Goal: Obtain resource: Download file/media

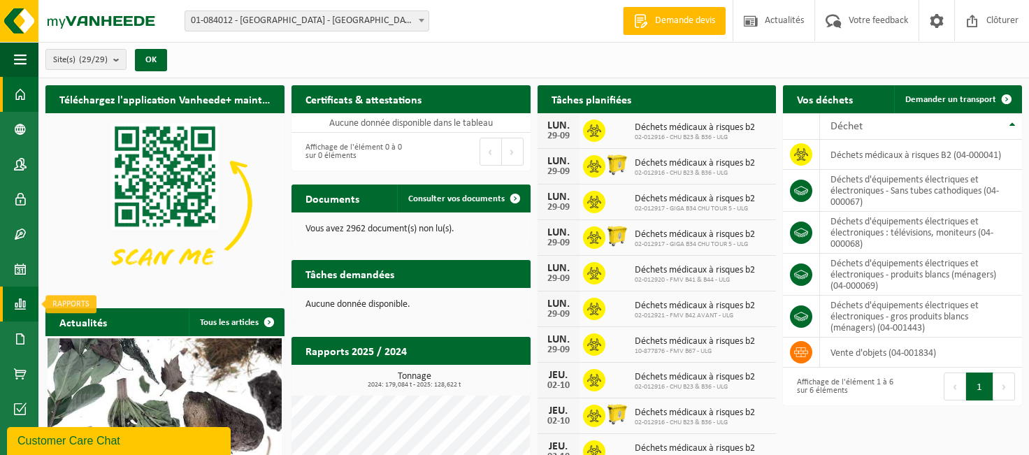
click at [17, 306] on span at bounding box center [20, 304] width 13 height 35
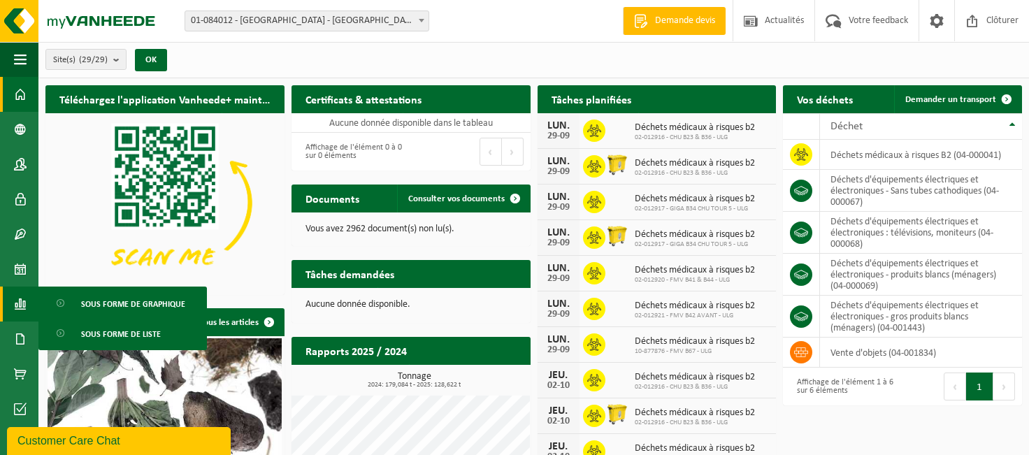
click at [109, 336] on span "Sous forme de liste" at bounding box center [121, 334] width 80 height 27
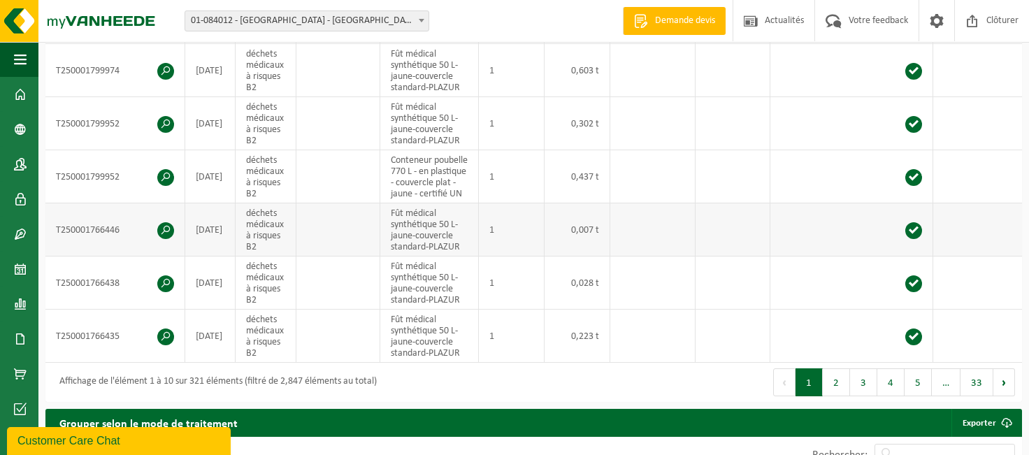
scroll to position [849, 0]
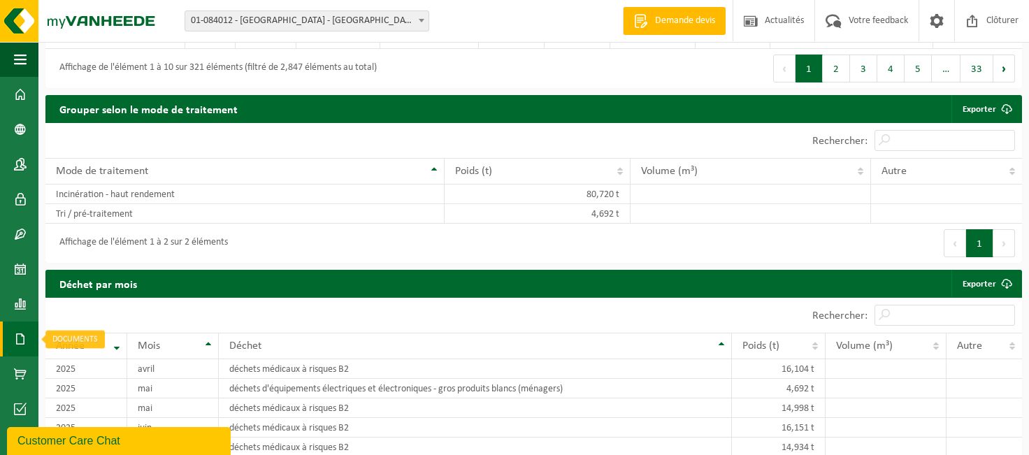
click at [20, 340] on span at bounding box center [20, 339] width 13 height 35
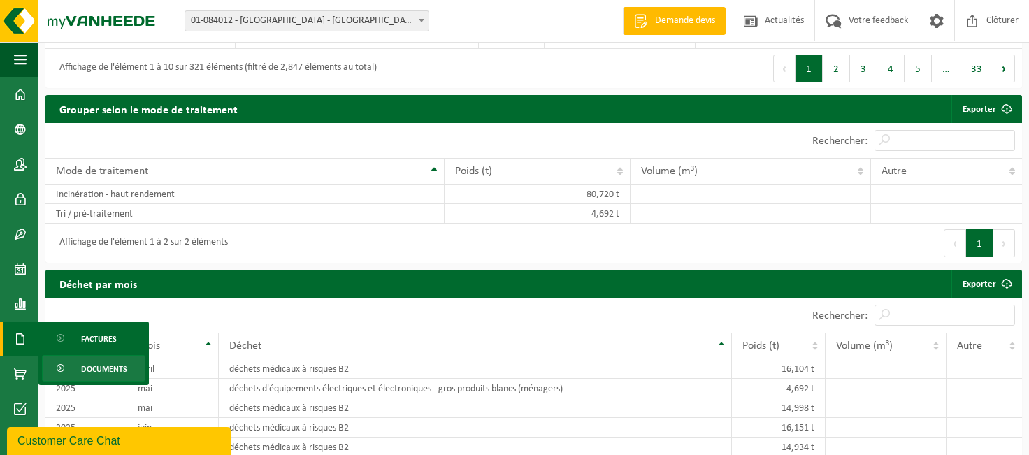
click at [109, 368] on span "Documents" at bounding box center [104, 369] width 46 height 27
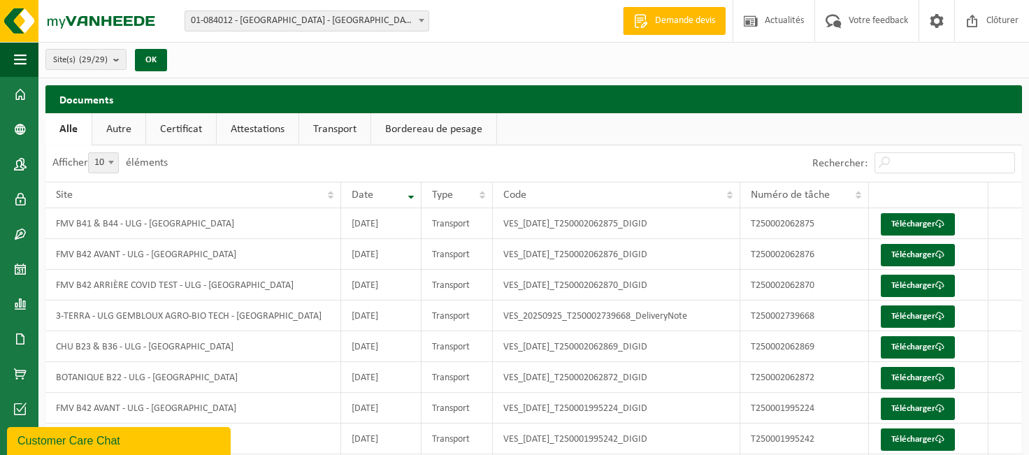
click at [257, 129] on link "Attestations" at bounding box center [258, 129] width 82 height 32
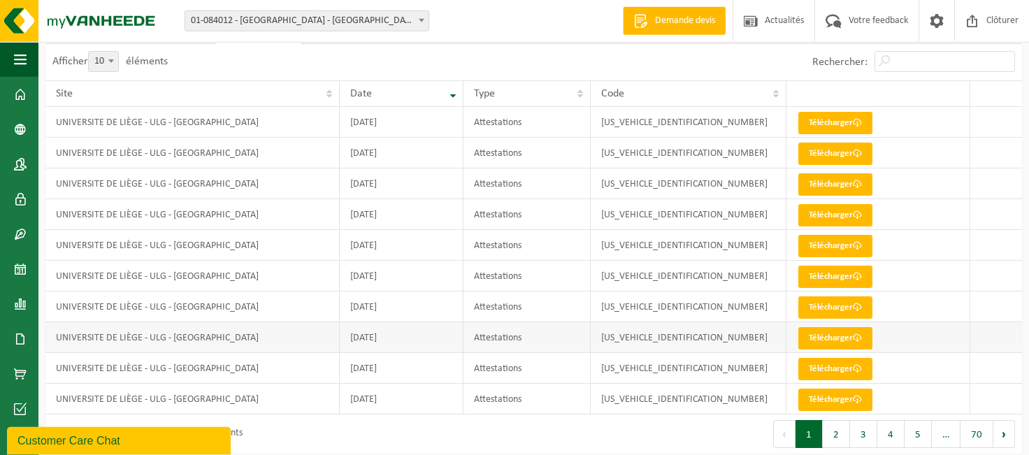
scroll to position [105, 0]
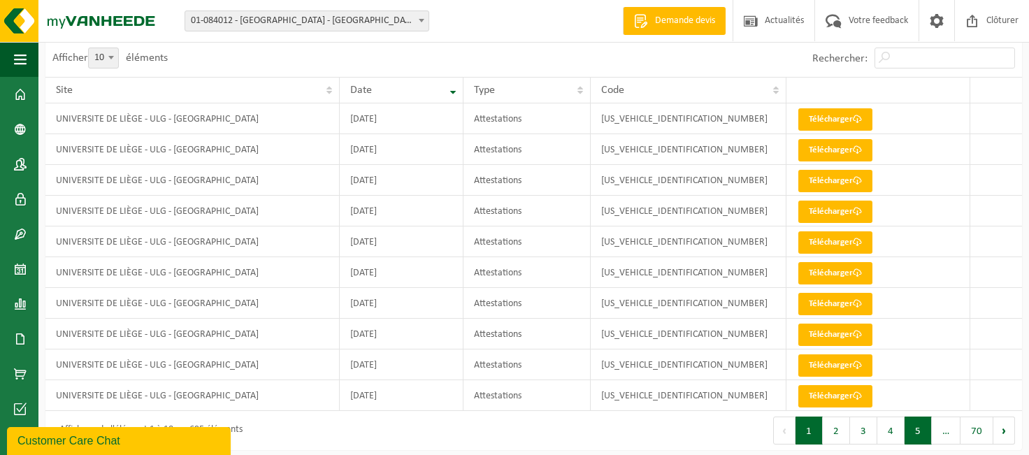
click at [920, 433] on button "5" at bounding box center [918, 431] width 27 height 28
click at [1007, 429] on button "Suivant" at bounding box center [1004, 431] width 22 height 28
click at [1007, 429] on div "Afficher 10 25 50 100 10 éléments Rechercher: Site Date Type Code UNIVERSITE DE…" at bounding box center [533, 246] width 977 height 410
click at [1007, 429] on button "Suivant" at bounding box center [1004, 431] width 22 height 28
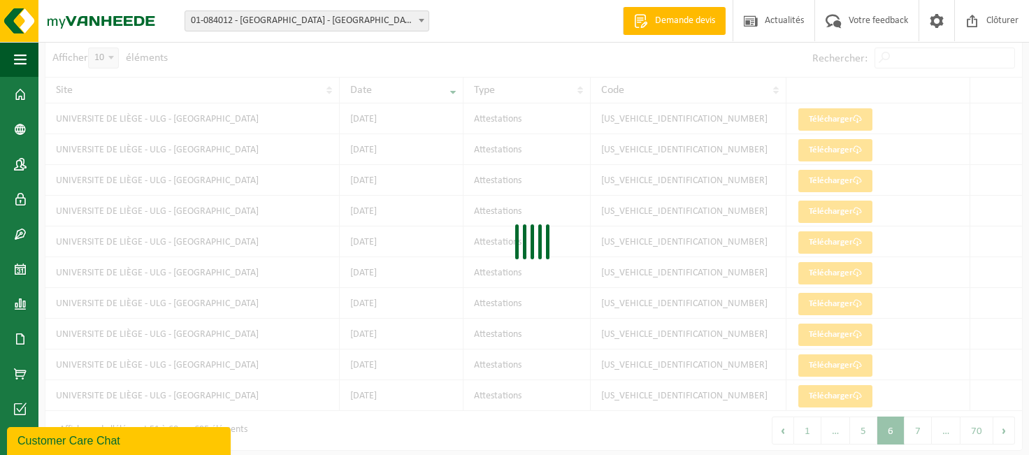
click at [1007, 429] on div "Afficher 10 25 50 100 10 éléments Rechercher: Site Date Type Code UNIVERSITE DE…" at bounding box center [533, 246] width 977 height 410
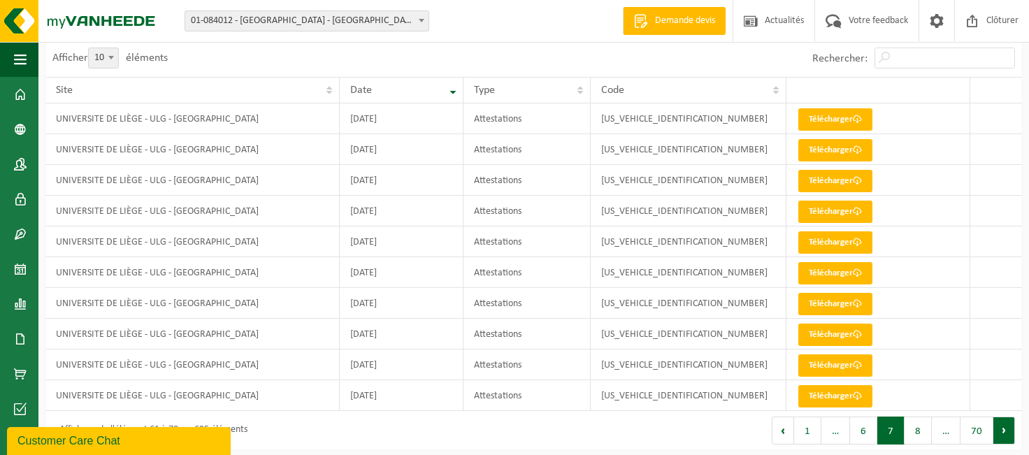
click at [1006, 429] on button "Suivant" at bounding box center [1004, 431] width 22 height 28
click at [1005, 429] on button "Suivant" at bounding box center [1004, 431] width 22 height 28
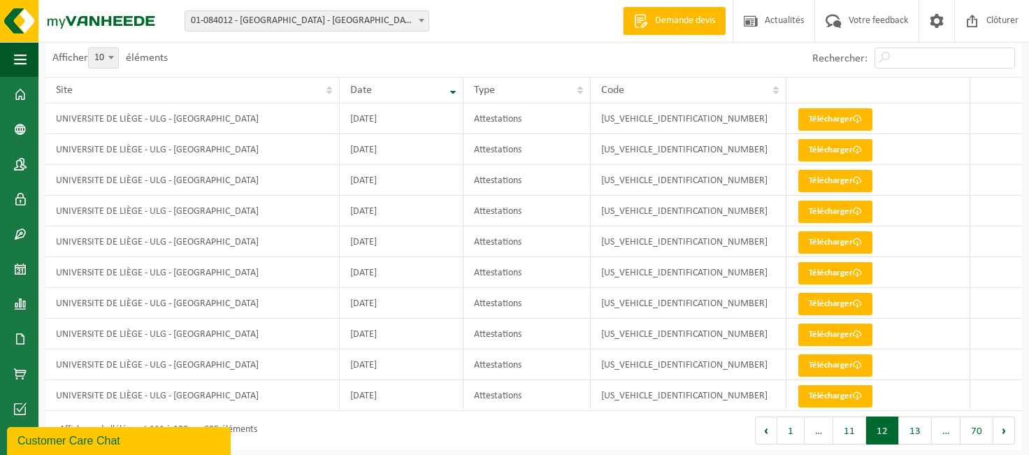
click at [1005, 429] on button "Suivant" at bounding box center [1004, 431] width 22 height 28
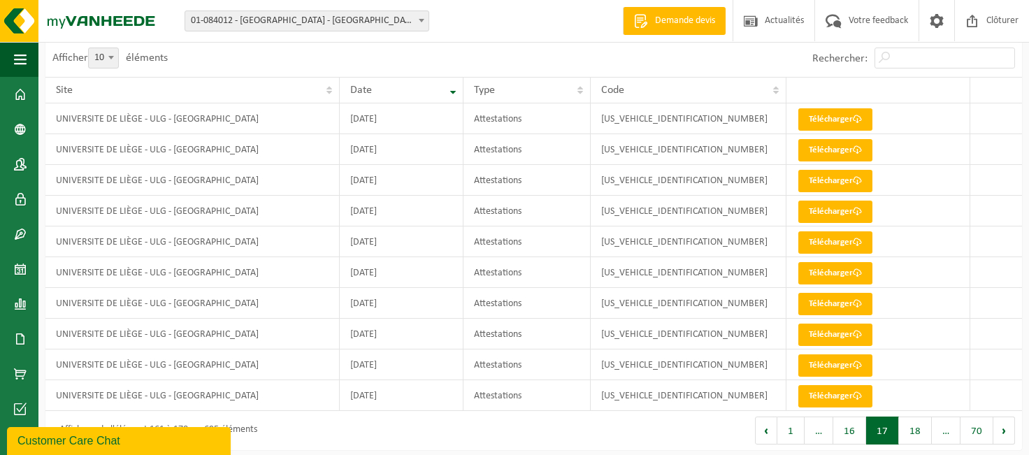
click at [1005, 429] on button "Suivant" at bounding box center [1004, 431] width 22 height 28
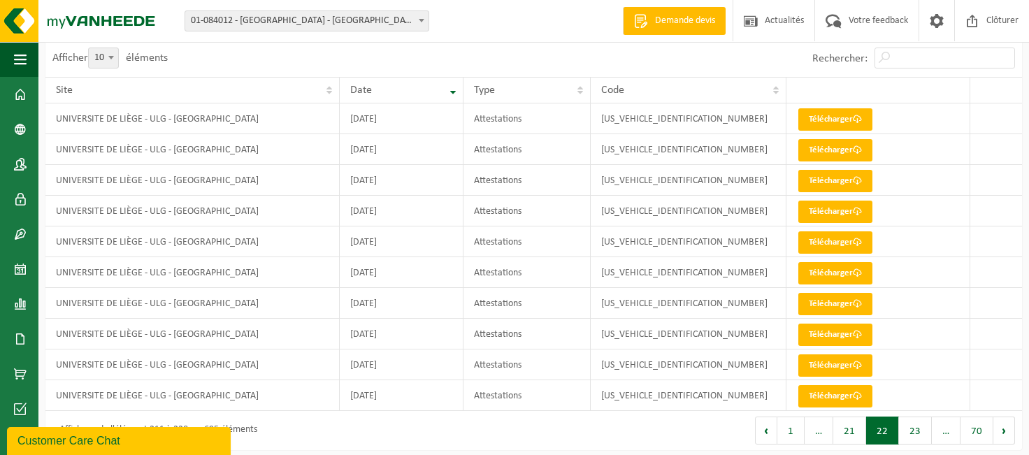
click at [1005, 429] on button "Suivant" at bounding box center [1004, 431] width 22 height 28
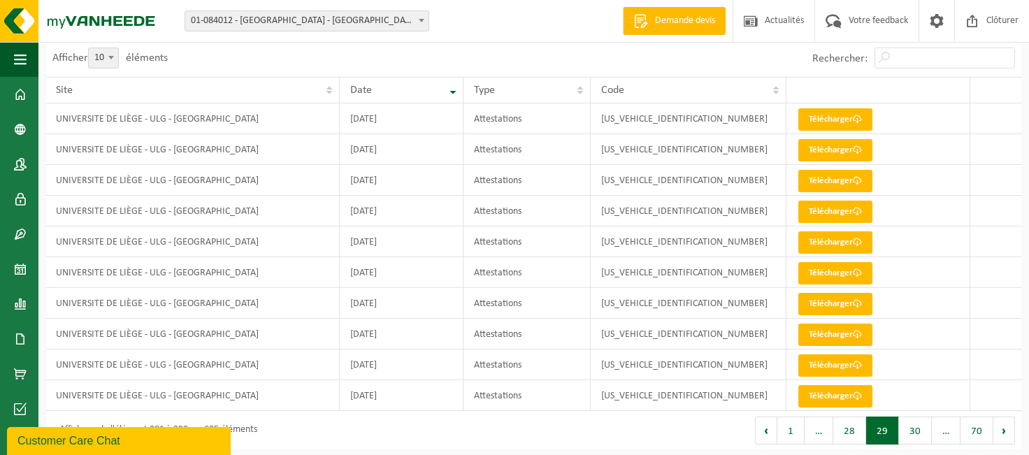
click at [1005, 429] on button "Suivant" at bounding box center [1004, 431] width 22 height 28
click at [818, 400] on link "Télécharger" at bounding box center [835, 396] width 74 height 22
click at [775, 433] on button "Précédent" at bounding box center [766, 431] width 22 height 28
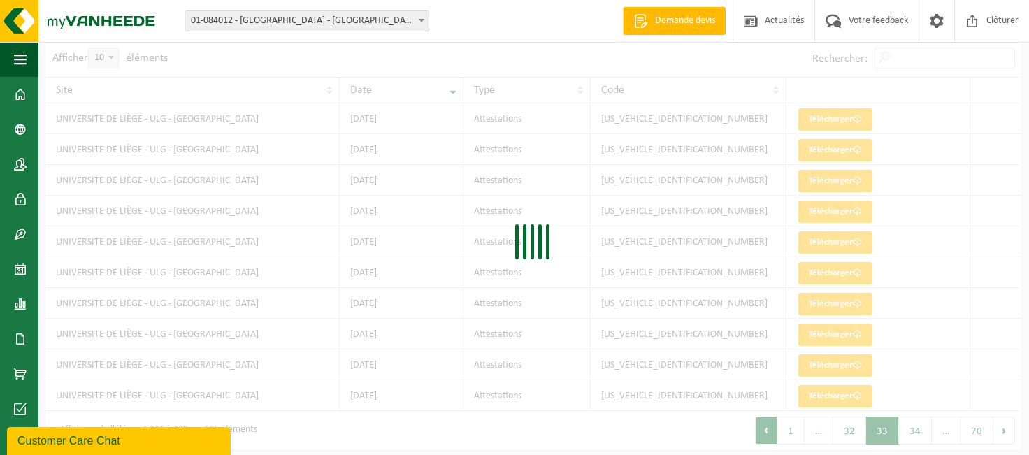
click at [775, 433] on div "Afficher 10 25 50 100 10 éléments Rechercher: Site Date Type Code UNIVERSITE DE…" at bounding box center [533, 246] width 977 height 410
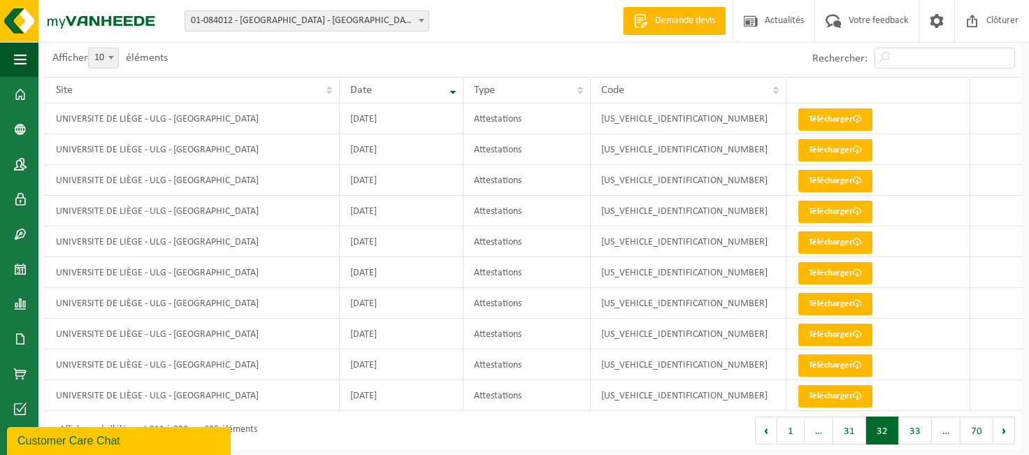
click at [775, 433] on button "Précédent" at bounding box center [766, 431] width 22 height 28
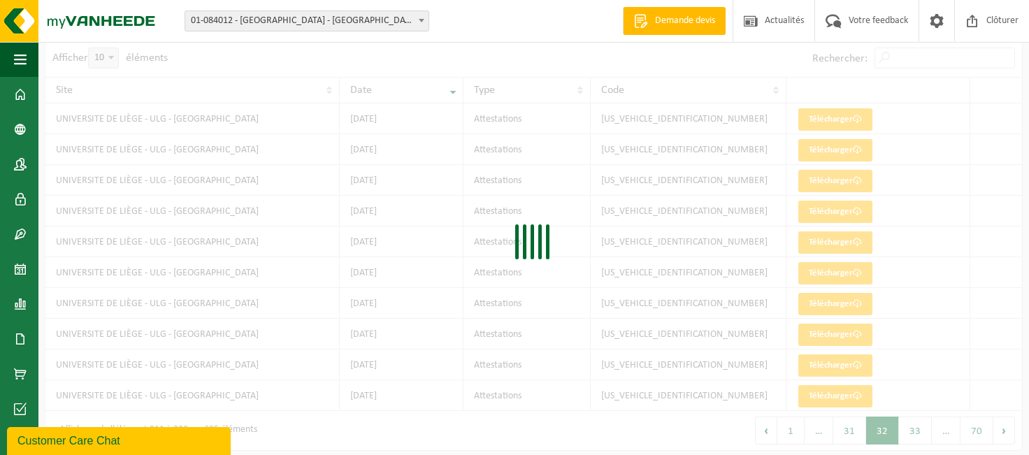
click at [775, 433] on div at bounding box center [533, 246] width 977 height 410
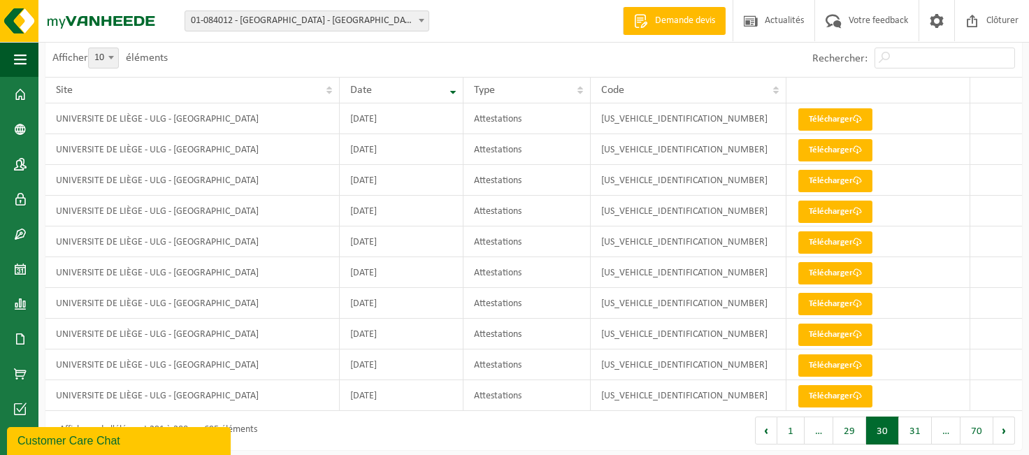
click at [775, 433] on button "Précédent" at bounding box center [766, 431] width 22 height 28
click at [0, 0] on div at bounding box center [0, 0] width 0 height 0
click at [774, 433] on button "Précédent" at bounding box center [766, 431] width 22 height 28
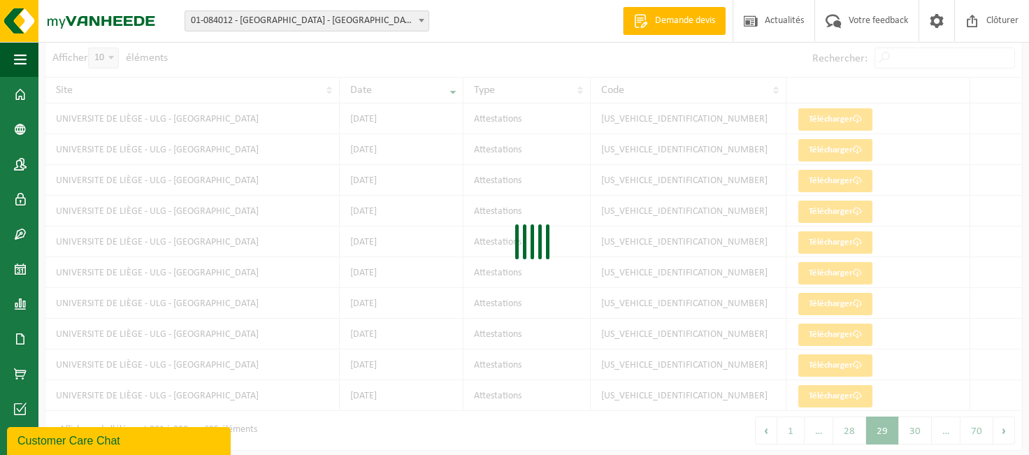
click at [773, 433] on div at bounding box center [533, 246] width 977 height 410
click at [773, 433] on div "Afficher 10 25 50 100 10 éléments Rechercher: Site Date Type Code UNIVERSITE DE…" at bounding box center [533, 246] width 977 height 410
click at [773, 434] on div at bounding box center [533, 246] width 977 height 410
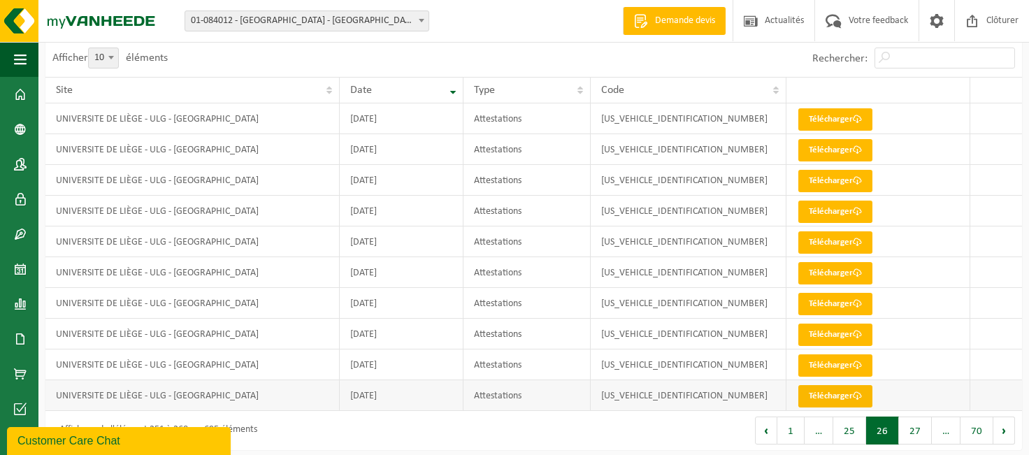
click at [832, 396] on link "Télécharger" at bounding box center [835, 396] width 74 height 22
click at [766, 435] on button "Précédent" at bounding box center [766, 431] width 22 height 28
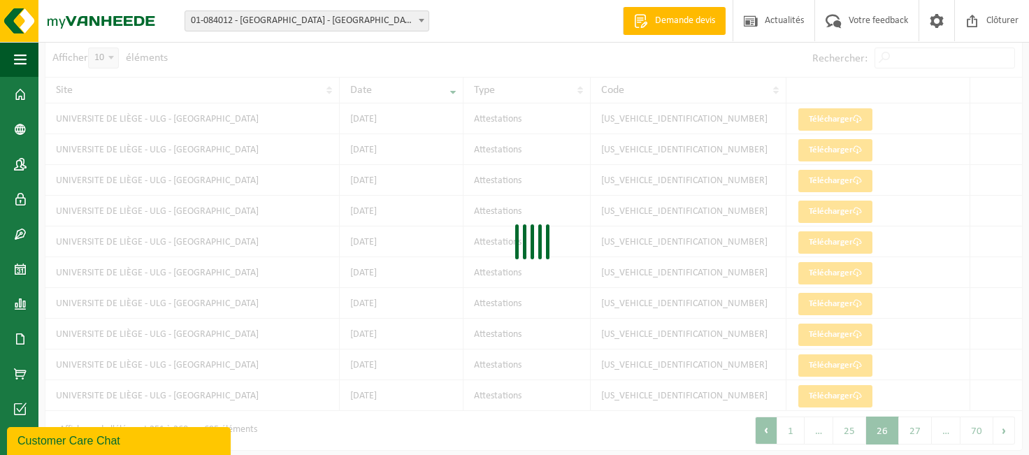
click at [766, 435] on div at bounding box center [533, 246] width 977 height 410
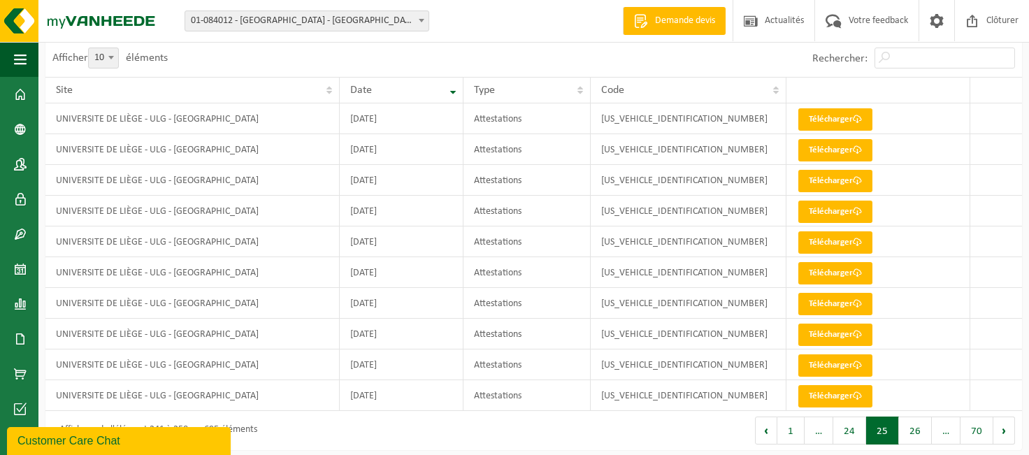
click at [766, 435] on button "Précédent" at bounding box center [766, 431] width 22 height 28
click at [0, 0] on div at bounding box center [0, 0] width 0 height 0
click at [766, 435] on button "Précédent" at bounding box center [766, 431] width 22 height 28
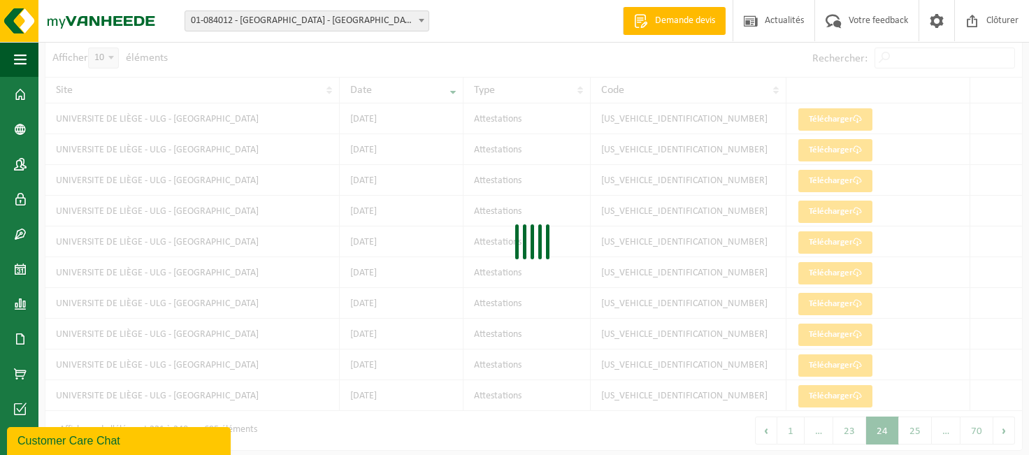
click at [766, 435] on div "Afficher 10 25 50 100 10 éléments Rechercher: Site Date Type Code UNIVERSITE DE…" at bounding box center [533, 246] width 977 height 410
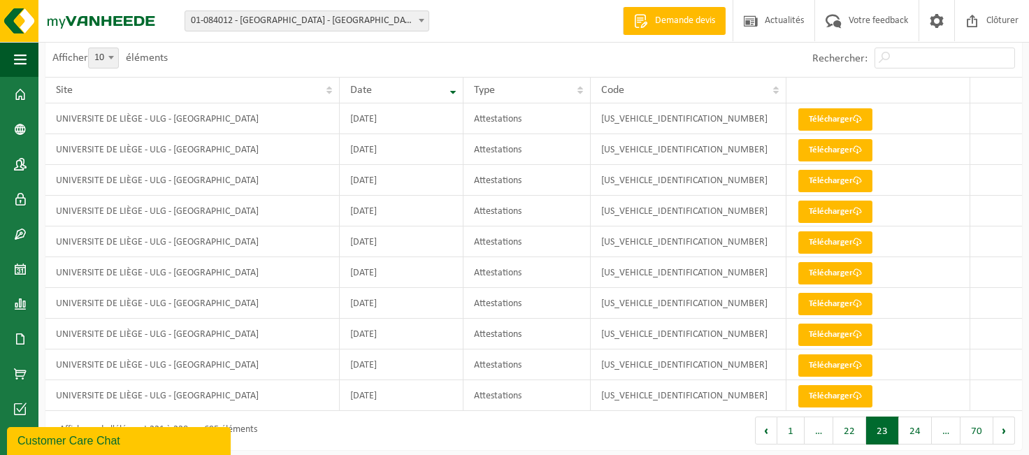
click at [766, 435] on button "Précédent" at bounding box center [766, 431] width 22 height 28
click at [766, 435] on div "Afficher 10 25 50 100 10 éléments Rechercher: Site Date Type Code UNIVERSITE DE…" at bounding box center [533, 246] width 977 height 410
click at [766, 435] on button "Précédent" at bounding box center [766, 431] width 22 height 28
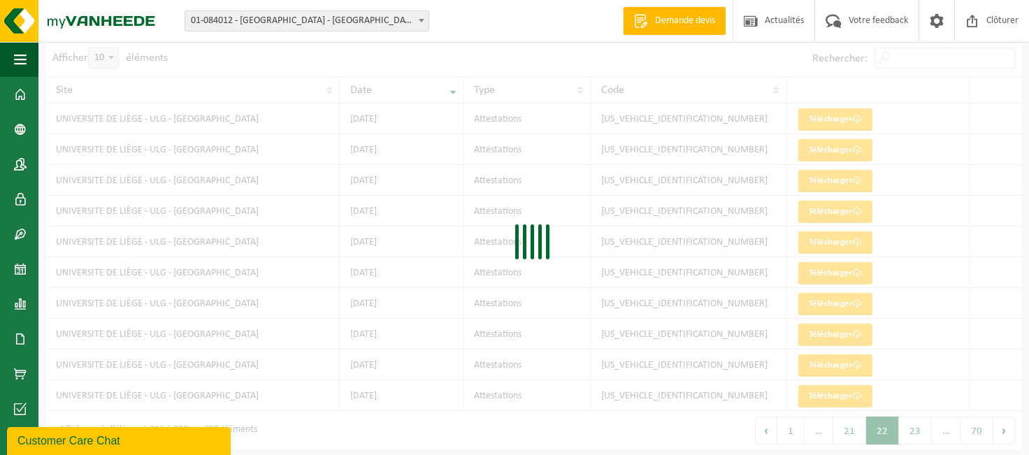
click at [766, 435] on div at bounding box center [533, 246] width 977 height 410
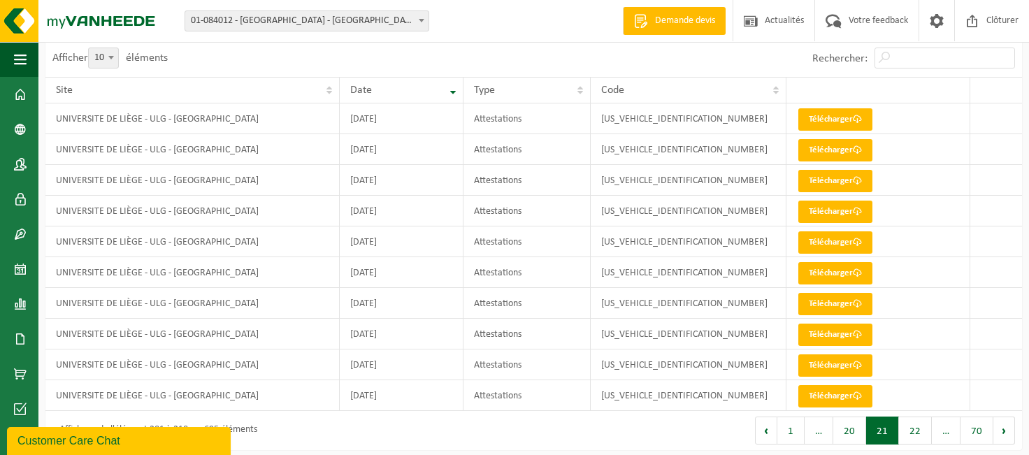
click at [766, 435] on button "Précédent" at bounding box center [766, 431] width 22 height 28
click at [855, 424] on button "19" at bounding box center [849, 431] width 33 height 28
click at [842, 244] on link "Télécharger" at bounding box center [835, 242] width 74 height 22
click at [770, 433] on button "Précédent" at bounding box center [766, 431] width 22 height 28
click at [770, 433] on div "Afficher 10 25 50 100 10 éléments Rechercher: Site Date Type Code UNIVERSITE DE…" at bounding box center [533, 246] width 977 height 410
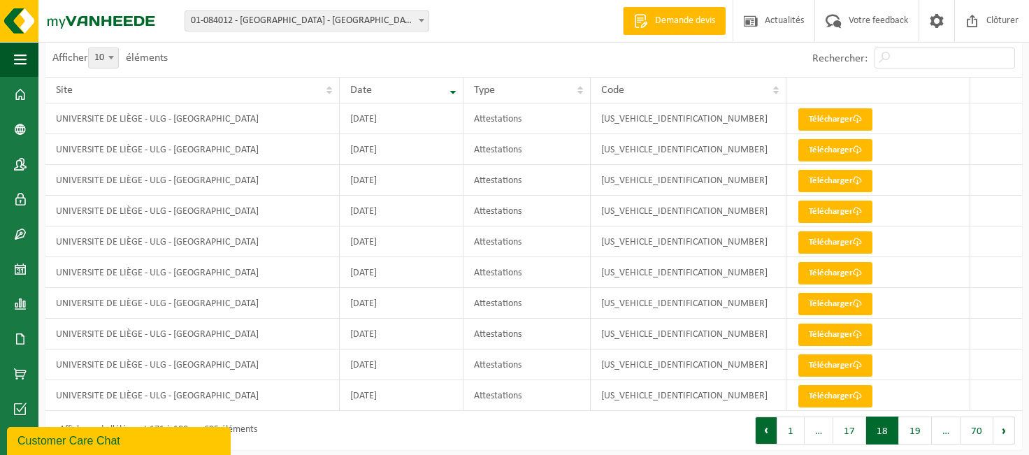
click at [770, 432] on button "Précédent" at bounding box center [766, 431] width 22 height 28
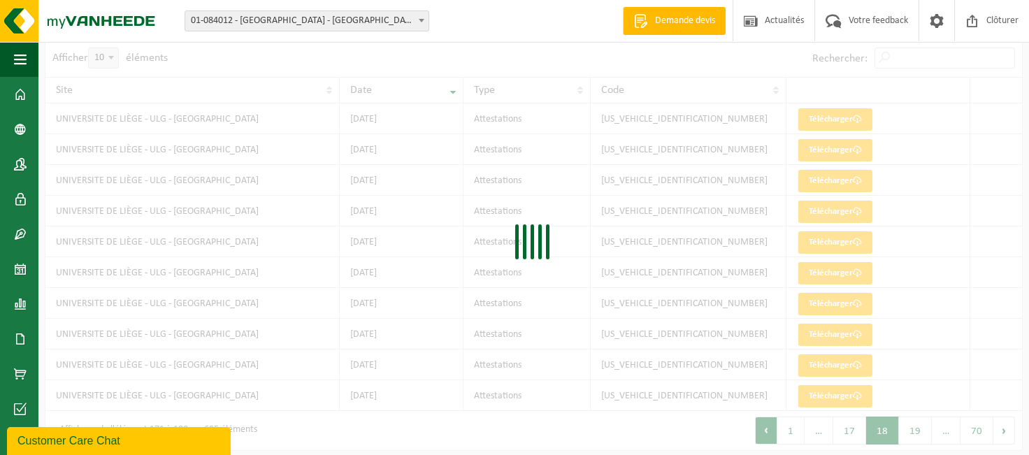
click at [770, 432] on div "Afficher 10 25 50 100 10 éléments Rechercher: Site Date Type Code UNIVERSITE DE…" at bounding box center [533, 246] width 977 height 410
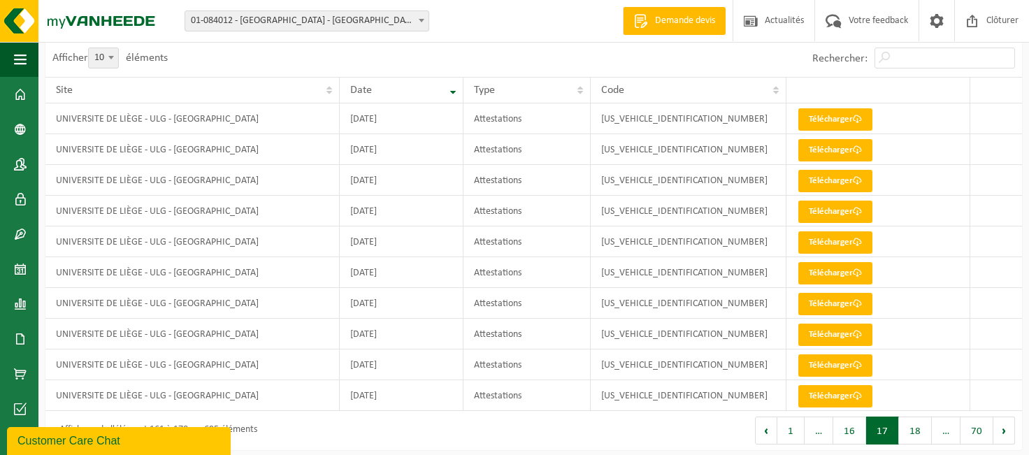
click at [770, 432] on button "Précédent" at bounding box center [766, 431] width 22 height 28
click at [770, 432] on div "Afficher 10 25 50 100 10 éléments Rechercher: Site Date Type Code UNIVERSITE DE…" at bounding box center [533, 246] width 977 height 410
click at [770, 432] on button "Précédent" at bounding box center [766, 431] width 22 height 28
click at [770, 432] on div "Afficher 10 25 50 100 10 éléments Rechercher: Site Date Type Code UNIVERSITE DE…" at bounding box center [533, 246] width 977 height 410
click at [770, 432] on button "Précédent" at bounding box center [766, 431] width 22 height 28
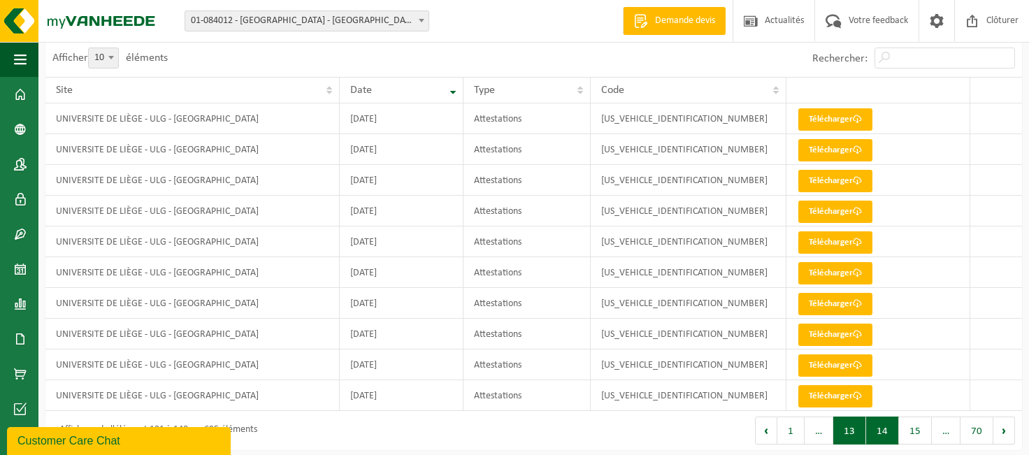
click at [846, 431] on button "13" at bounding box center [849, 431] width 33 height 28
click at [811, 396] on link "Télécharger" at bounding box center [835, 396] width 74 height 22
click at [772, 430] on button "Précédent" at bounding box center [766, 431] width 22 height 28
click at [771, 429] on div "Afficher 10 25 50 100 10 éléments Rechercher: Site Date Type Code UNIVERSITE DE…" at bounding box center [533, 246] width 977 height 410
click at [771, 429] on button "Précédent" at bounding box center [766, 431] width 22 height 28
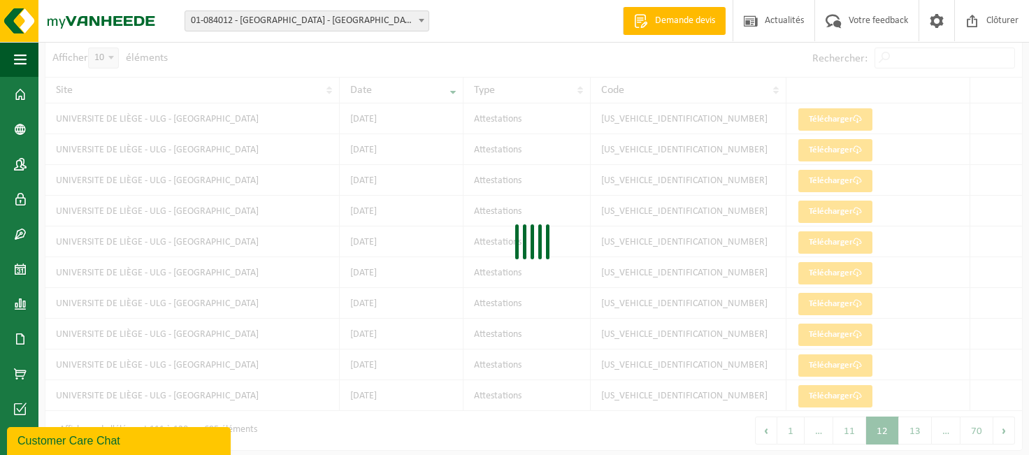
click at [770, 429] on div at bounding box center [533, 246] width 977 height 410
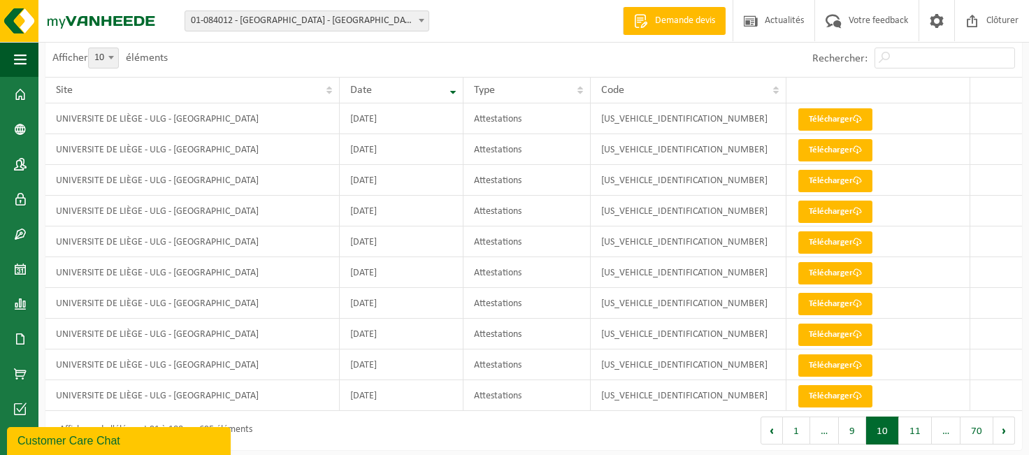
click at [770, 429] on button "Précédent" at bounding box center [772, 431] width 22 height 28
click at [0, 0] on div at bounding box center [0, 0] width 0 height 0
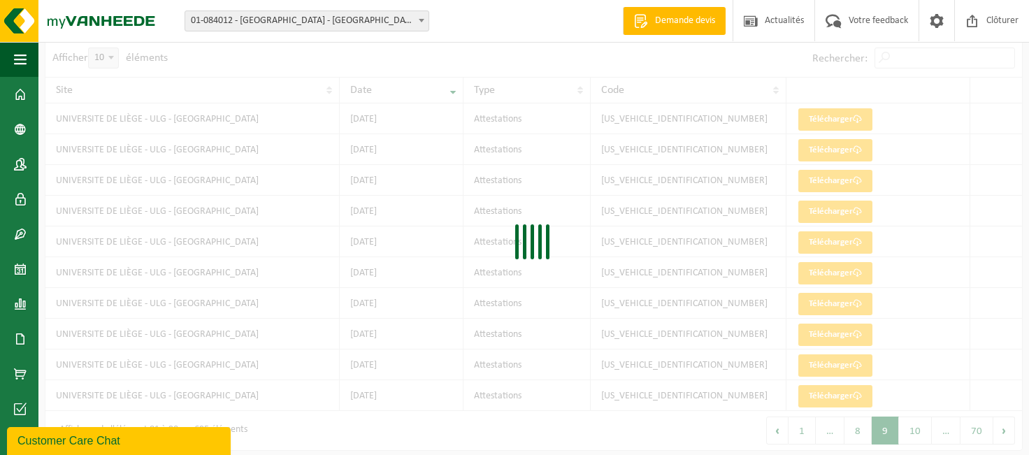
click at [770, 429] on div at bounding box center [533, 246] width 977 height 410
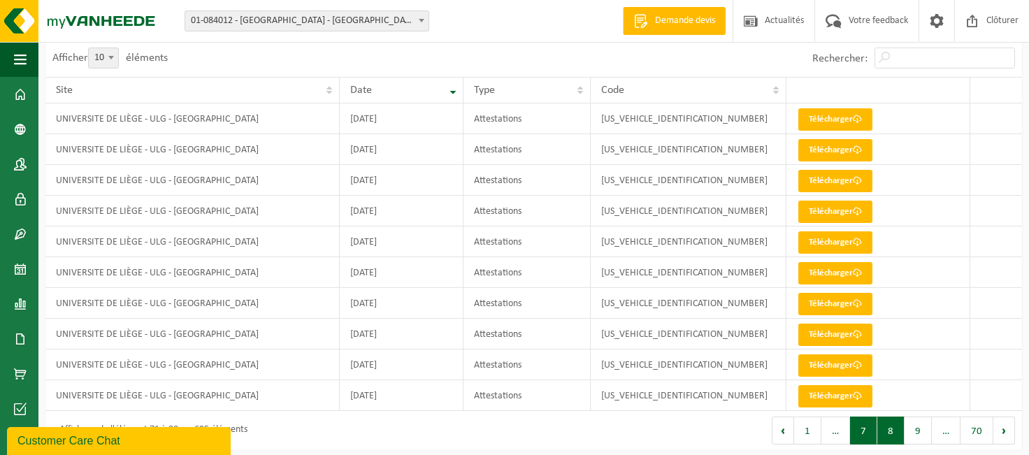
click at [861, 429] on button "7" at bounding box center [863, 431] width 27 height 28
click at [811, 394] on link "Télécharger" at bounding box center [835, 396] width 74 height 22
click at [789, 432] on button "Précédent" at bounding box center [783, 431] width 22 height 28
click at [889, 432] on button "5" at bounding box center [890, 431] width 27 height 28
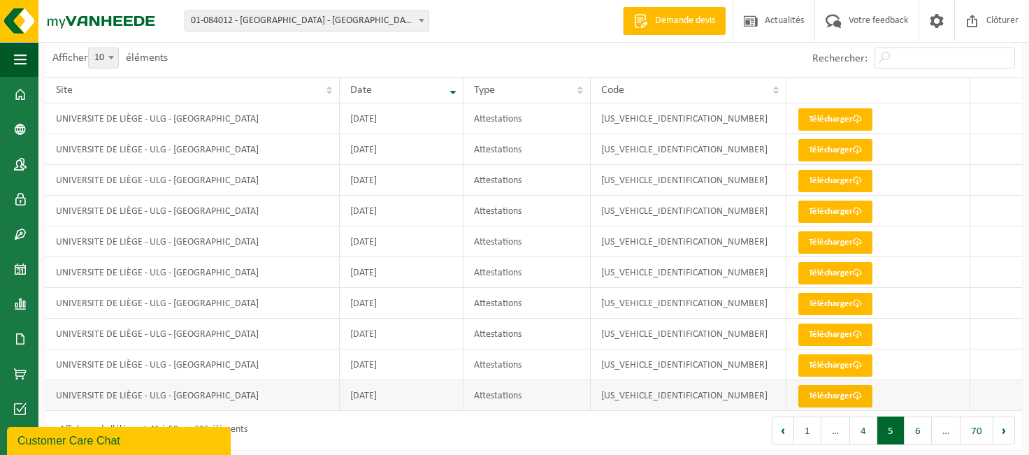
click at [813, 394] on link "Télécharger" at bounding box center [835, 396] width 74 height 22
click at [865, 429] on button "4" at bounding box center [863, 431] width 27 height 28
click at [838, 397] on link "Télécharger" at bounding box center [835, 396] width 74 height 22
click at [824, 271] on link "Télécharger" at bounding box center [835, 273] width 74 height 22
click at [810, 122] on link "Télécharger" at bounding box center [835, 119] width 74 height 22
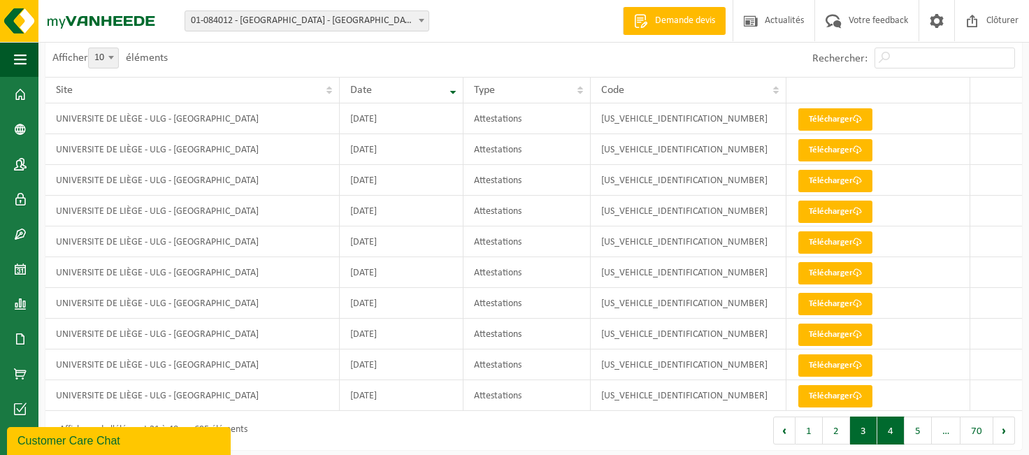
click at [864, 431] on button "3" at bounding box center [863, 431] width 27 height 28
click at [833, 394] on link "Télécharger" at bounding box center [835, 396] width 74 height 22
click at [831, 308] on link "Télécharger" at bounding box center [835, 304] width 74 height 22
click at [841, 120] on link "Télécharger" at bounding box center [835, 119] width 74 height 22
click at [833, 432] on button "2" at bounding box center [836, 431] width 27 height 28
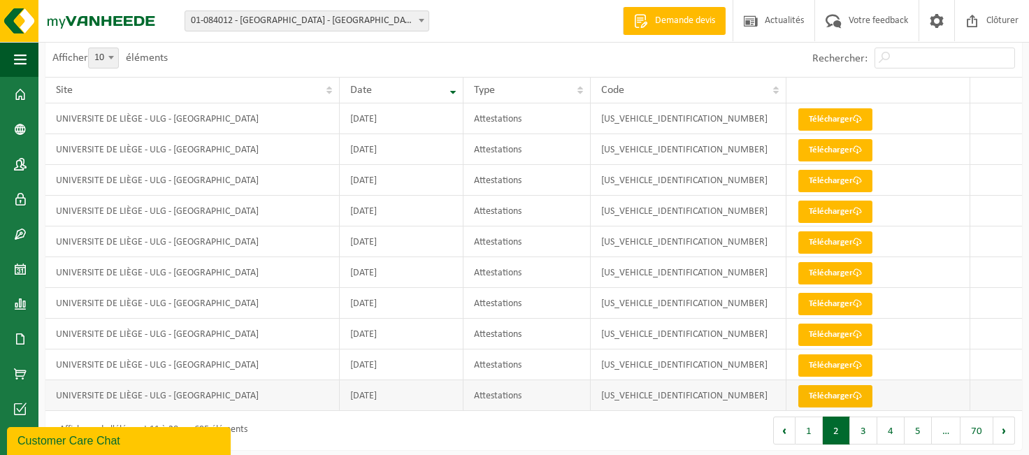
click at [824, 394] on link "Télécharger" at bounding box center [835, 396] width 74 height 22
click at [829, 150] on link "Télécharger" at bounding box center [835, 150] width 74 height 22
click at [828, 118] on link "Télécharger" at bounding box center [835, 119] width 74 height 22
click at [831, 215] on link "Télécharger" at bounding box center [835, 212] width 74 height 22
click at [819, 182] on link "Télécharger" at bounding box center [835, 181] width 74 height 22
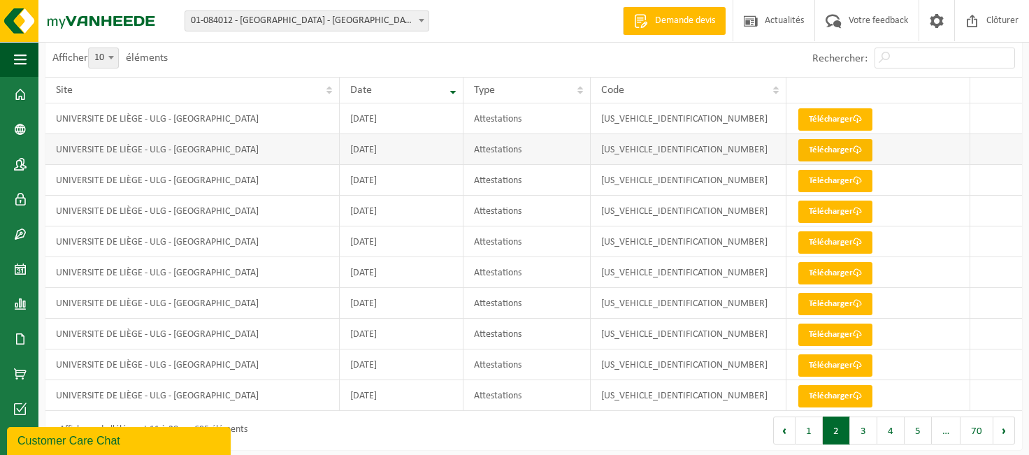
click at [826, 150] on link "Télécharger" at bounding box center [835, 150] width 74 height 22
click at [814, 118] on link "Télécharger" at bounding box center [835, 119] width 74 height 22
click at [817, 431] on button "1" at bounding box center [809, 431] width 27 height 28
click at [831, 394] on link "Télécharger" at bounding box center [835, 396] width 74 height 22
drag, startPoint x: 835, startPoint y: 364, endPoint x: 838, endPoint y: 353, distance: 10.9
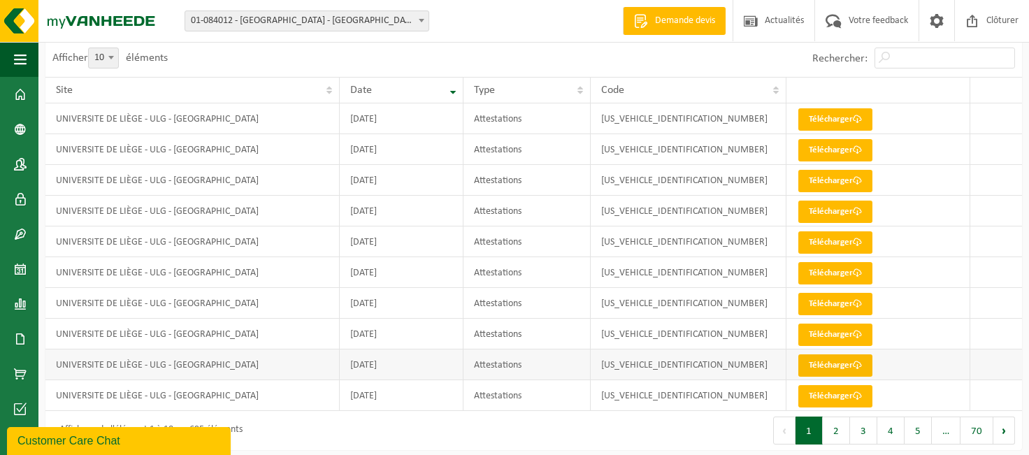
click at [835, 364] on link "Télécharger" at bounding box center [835, 365] width 74 height 22
click at [842, 336] on link "Télécharger" at bounding box center [835, 335] width 74 height 22
click at [812, 305] on link "Télécharger" at bounding box center [835, 304] width 74 height 22
click at [807, 266] on link "Télécharger" at bounding box center [835, 273] width 74 height 22
click at [813, 243] on link "Télécharger" at bounding box center [835, 242] width 74 height 22
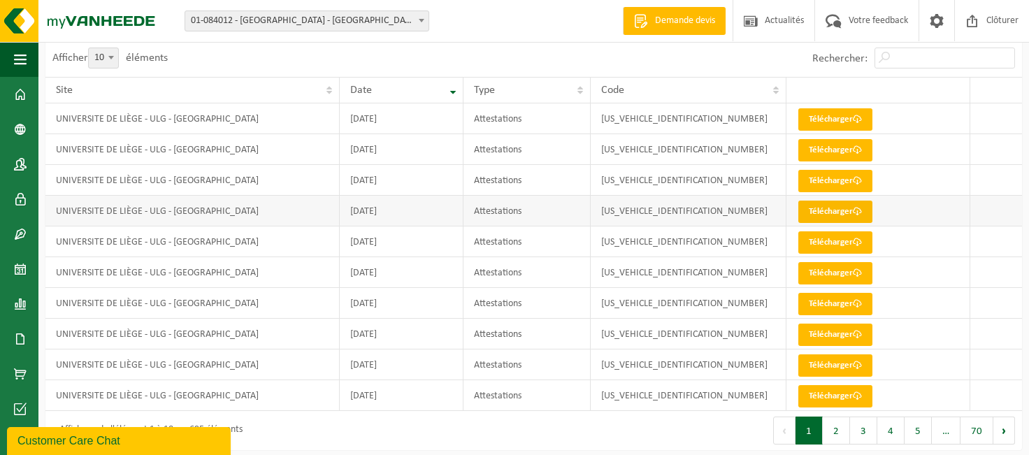
click at [819, 212] on link "Télécharger" at bounding box center [835, 212] width 74 height 22
click at [810, 180] on link "Télécharger" at bounding box center [835, 181] width 74 height 22
click at [817, 152] on link "Télécharger" at bounding box center [835, 150] width 74 height 22
click at [831, 115] on link "Télécharger" at bounding box center [835, 119] width 74 height 22
drag, startPoint x: 157, startPoint y: 784, endPoint x: 113, endPoint y: 443, distance: 344.0
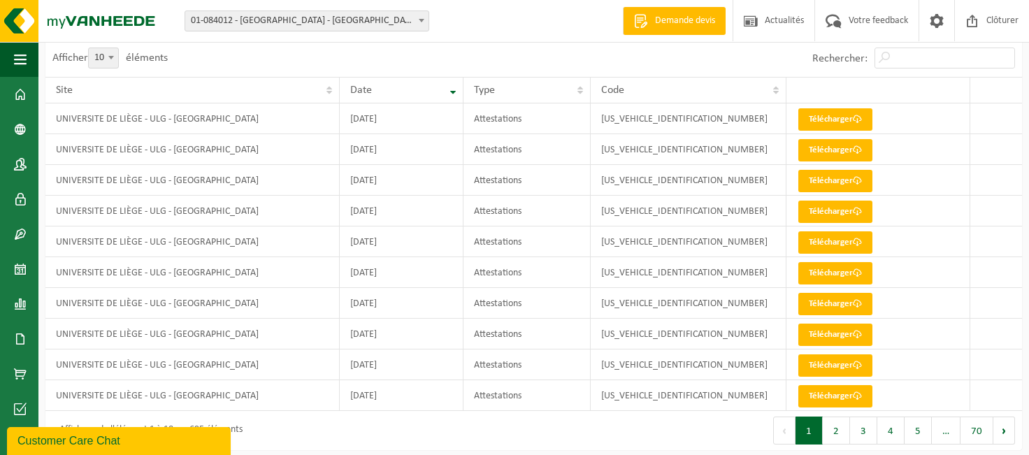
click at [113, 443] on div "Customer Care Chat" at bounding box center [118, 441] width 203 height 17
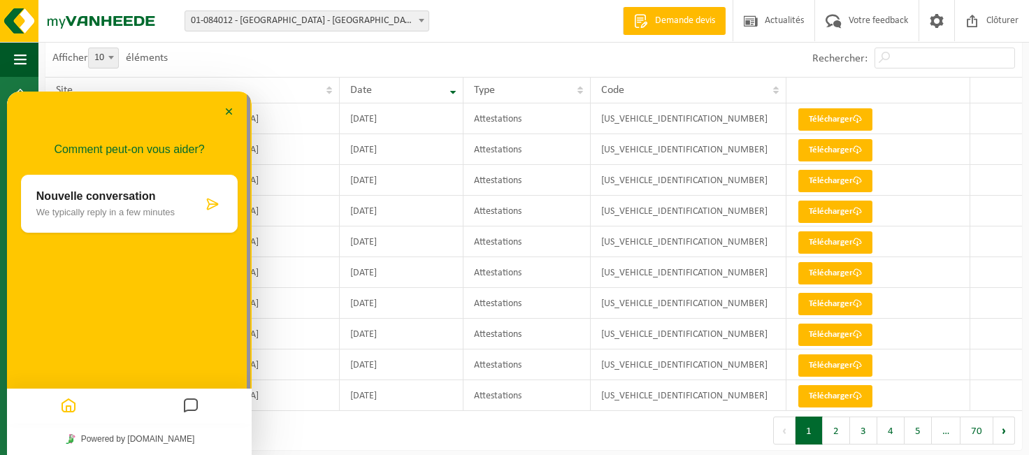
click at [196, 213] on p "We typically reply in a few minutes" at bounding box center [119, 212] width 166 height 10
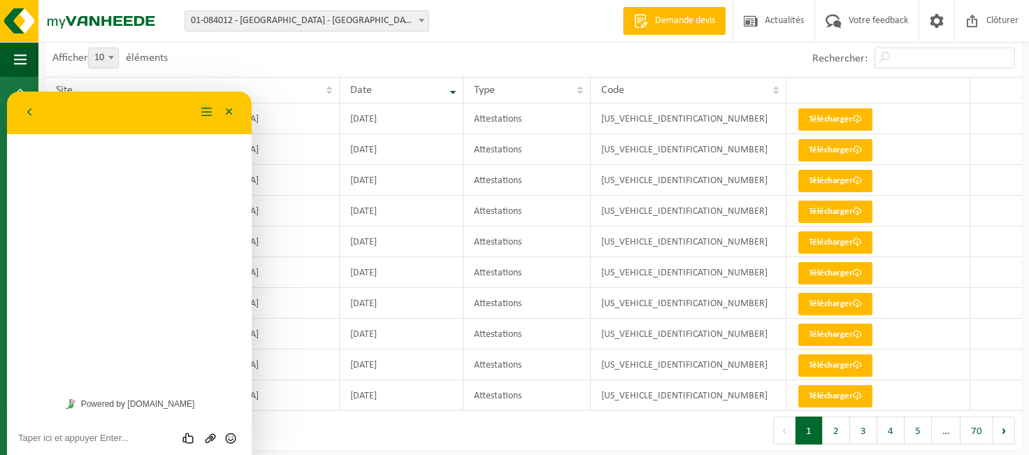
click at [78, 433] on div "Évaluez cette conversation Envoyer un fichier Insérer émoticône" at bounding box center [129, 437] width 222 height 13
click at [73, 440] on textarea at bounding box center [129, 438] width 222 height 11
type textarea "bonjour,"
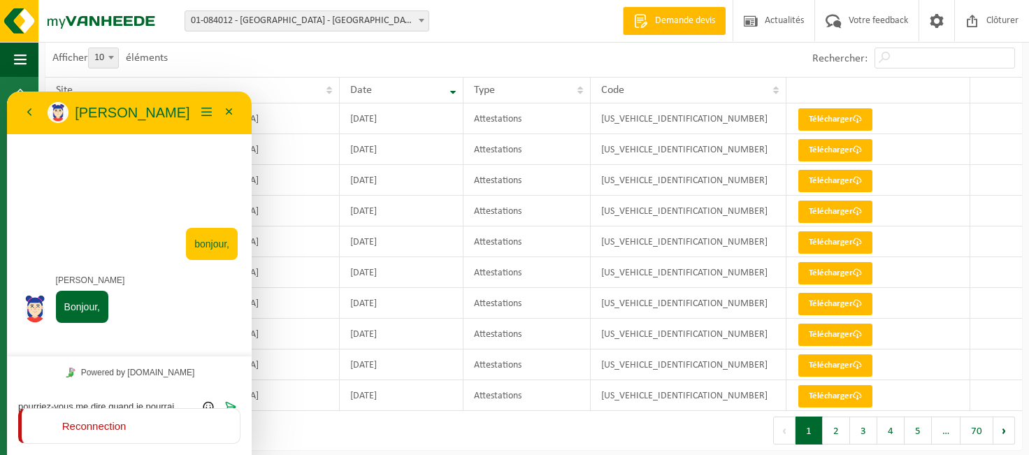
type textarea "pourriez-vous me dire quand je pourrai disposer des certificats de destruction …"
click at [185, 377] on div "Powered by [DOMAIN_NAME]" at bounding box center [129, 372] width 245 height 31
click at [85, 425] on p "Reconnection" at bounding box center [94, 426] width 64 height 12
click at [155, 353] on div "11:23 bonjour, [PERSON_NAME], 11:23" at bounding box center [129, 245] width 245 height 223
click at [221, 358] on div "Powered by [DOMAIN_NAME]" at bounding box center [129, 372] width 245 height 31
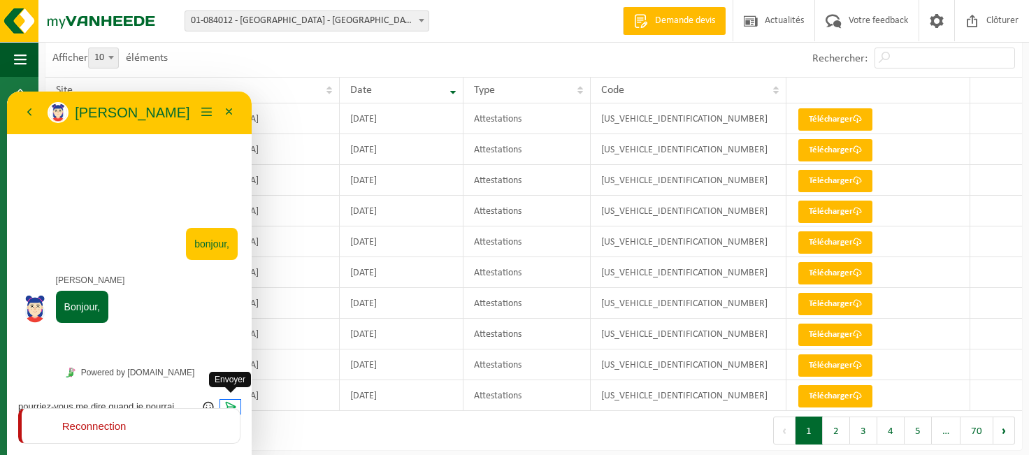
click at [231, 396] on span "Envoyer" at bounding box center [230, 392] width 11 height 11
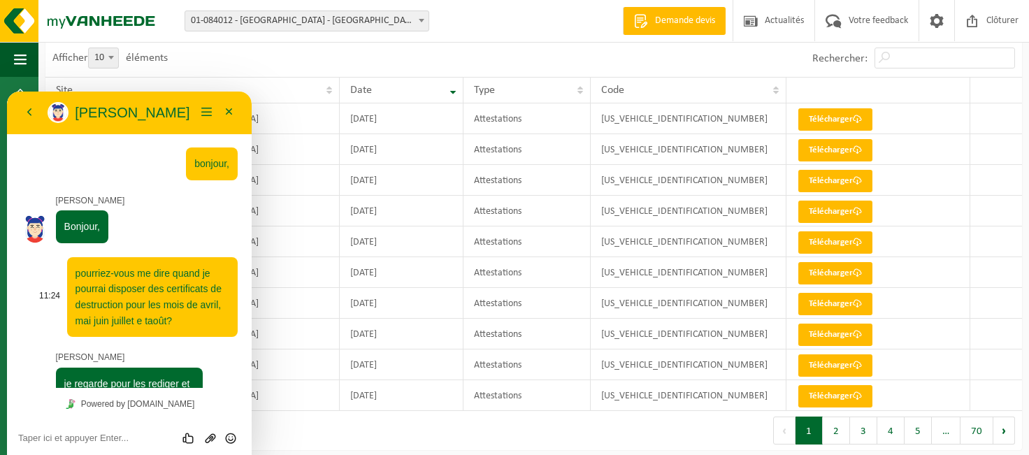
scroll to position [39, 0]
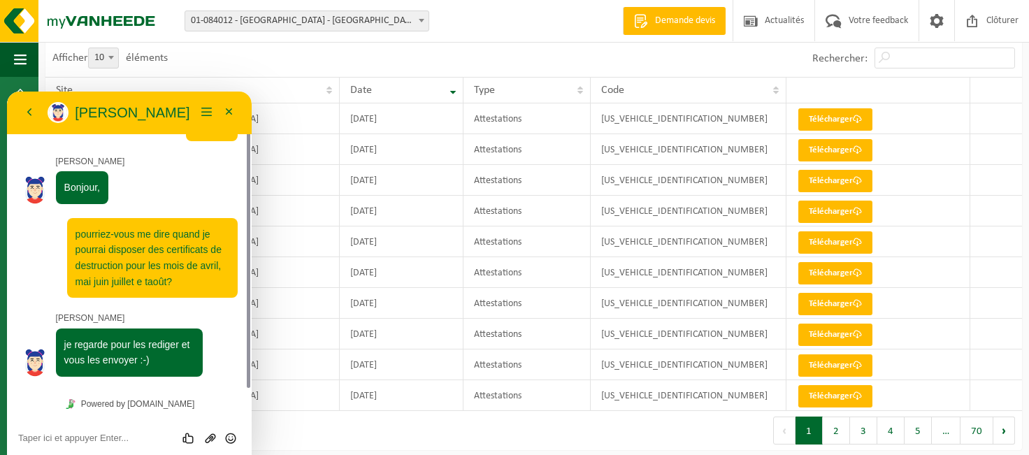
click at [89, 438] on textarea at bounding box center [129, 438] width 222 height 11
type textarea "super ! merci!"
click at [221, 436] on button "Envoyer" at bounding box center [230, 438] width 20 height 14
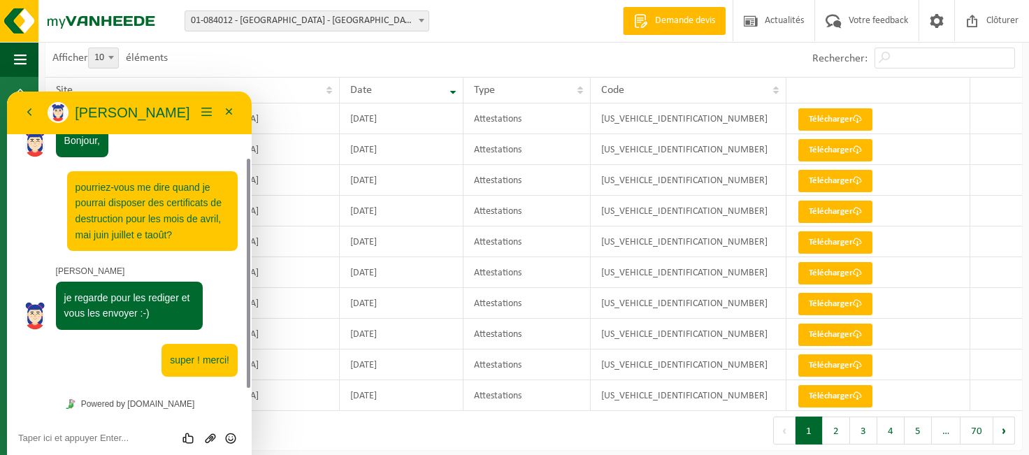
scroll to position [125, 0]
